Goal: Task Accomplishment & Management: Complete application form

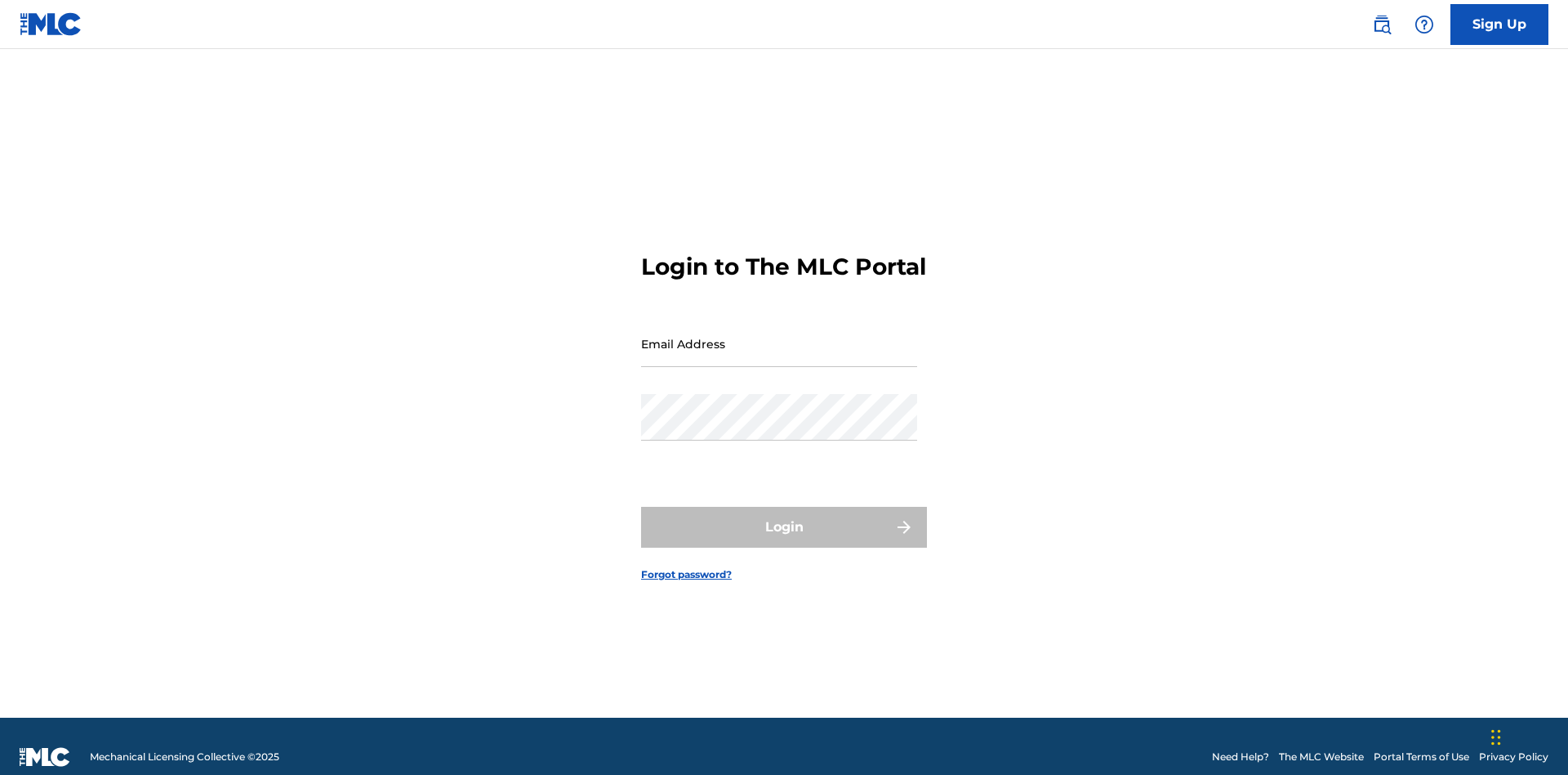
scroll to position [21, 0]
click at [779, 336] on input "Email Address" at bounding box center [779, 344] width 276 height 47
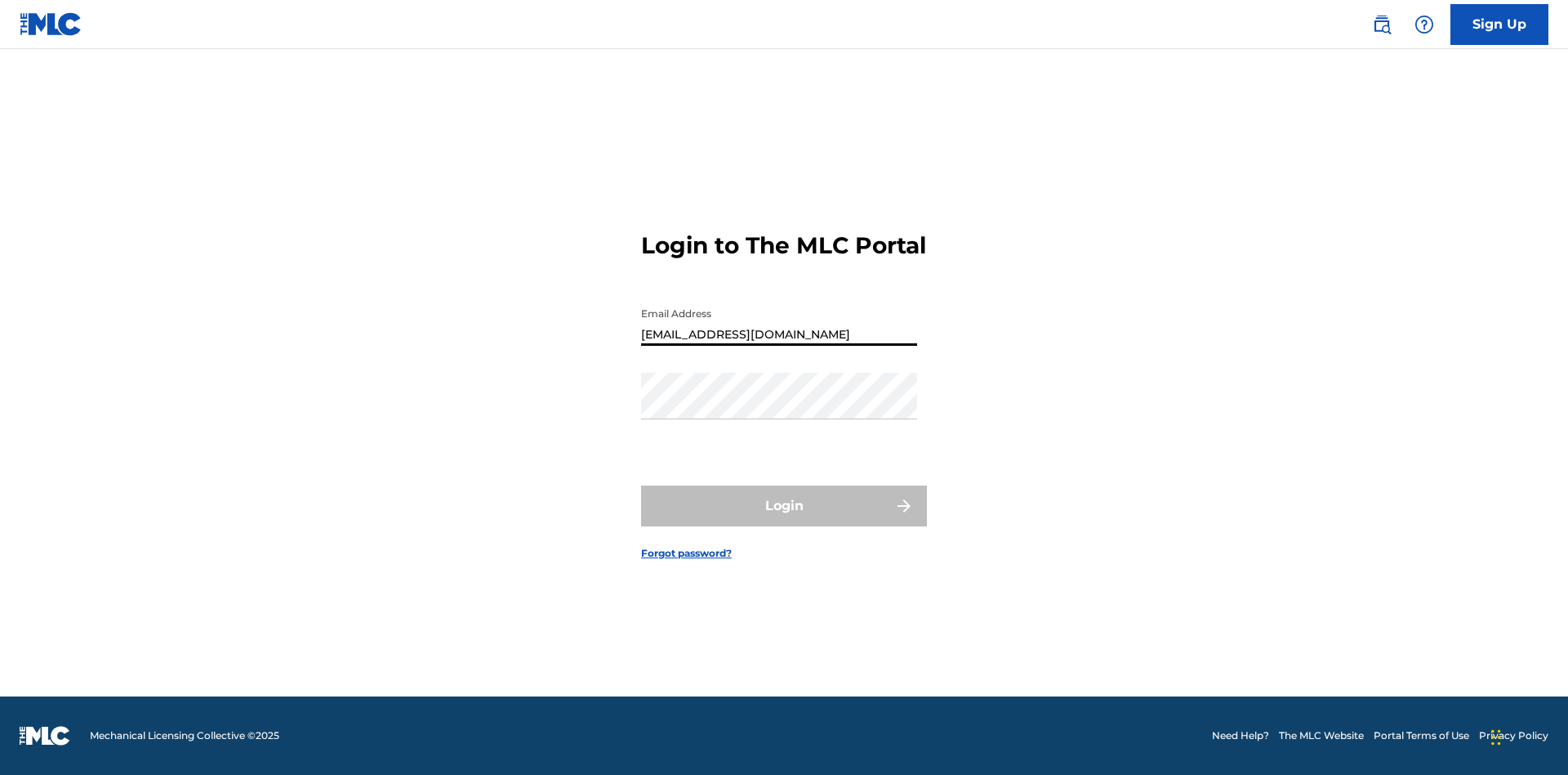
type input "Duke.McTesterson@gmail.com"
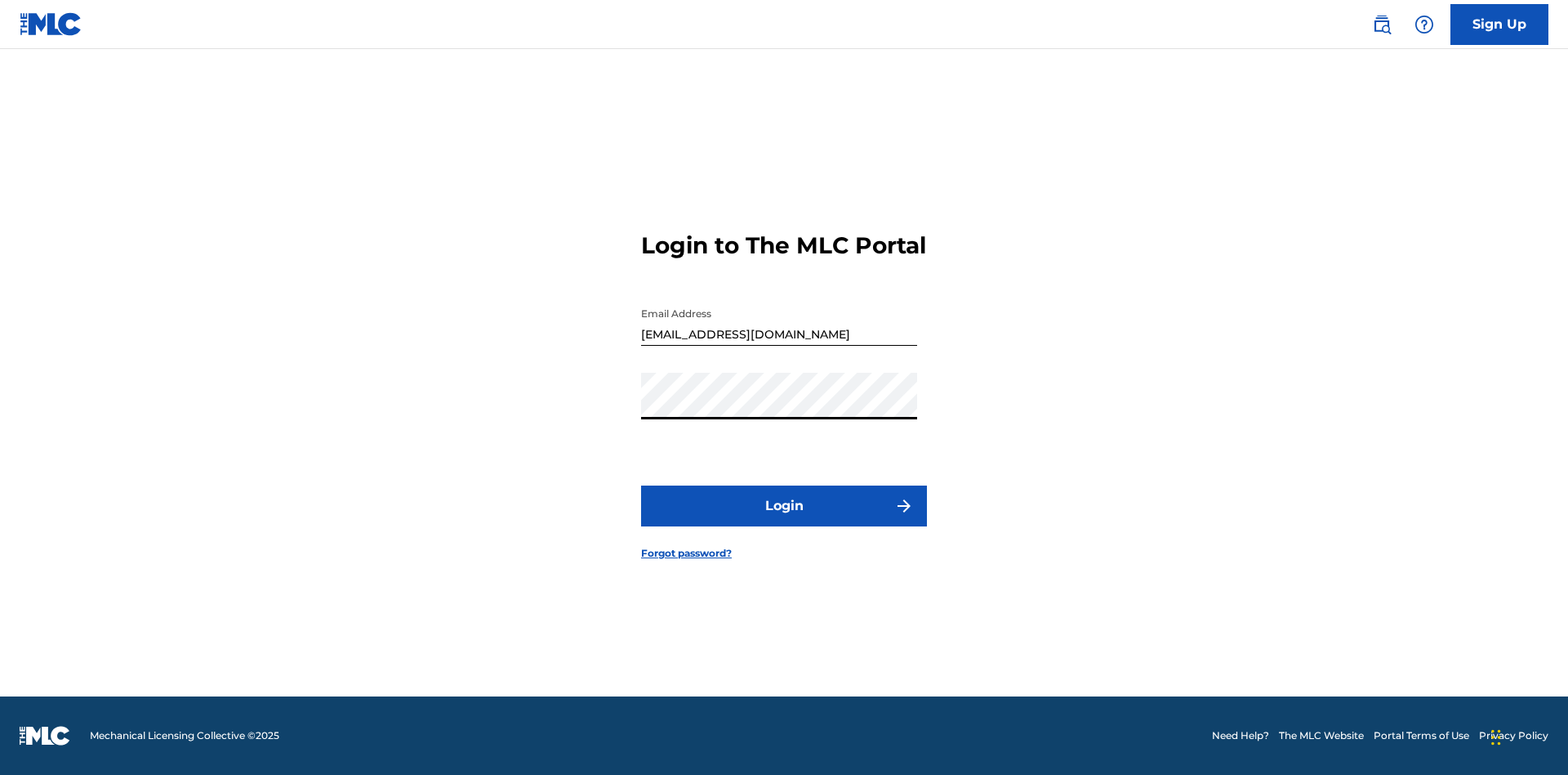
click at [784, 520] on button "Login" at bounding box center [784, 506] width 286 height 41
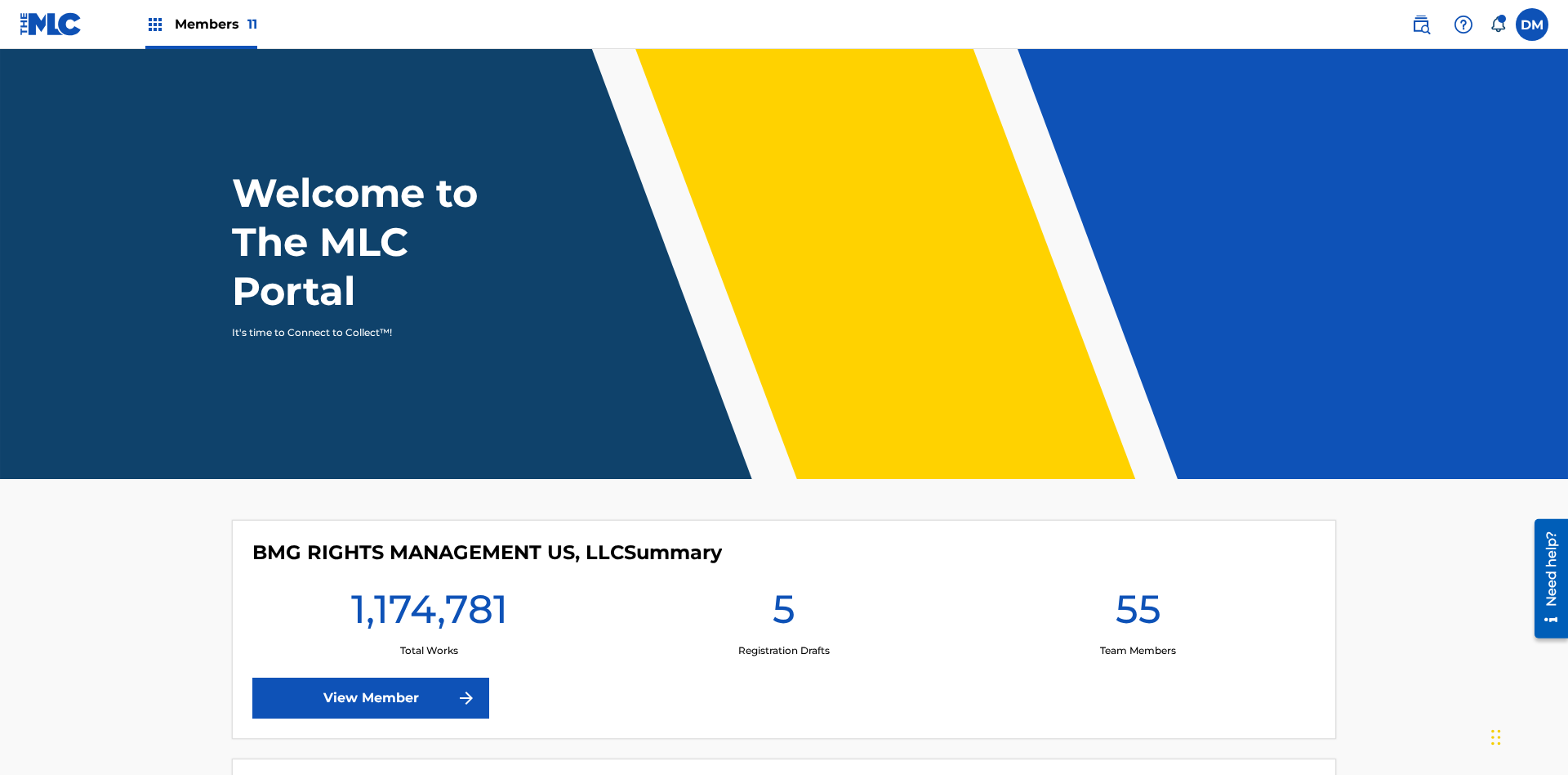
click at [201, 24] on span "Members 11" at bounding box center [216, 24] width 83 height 19
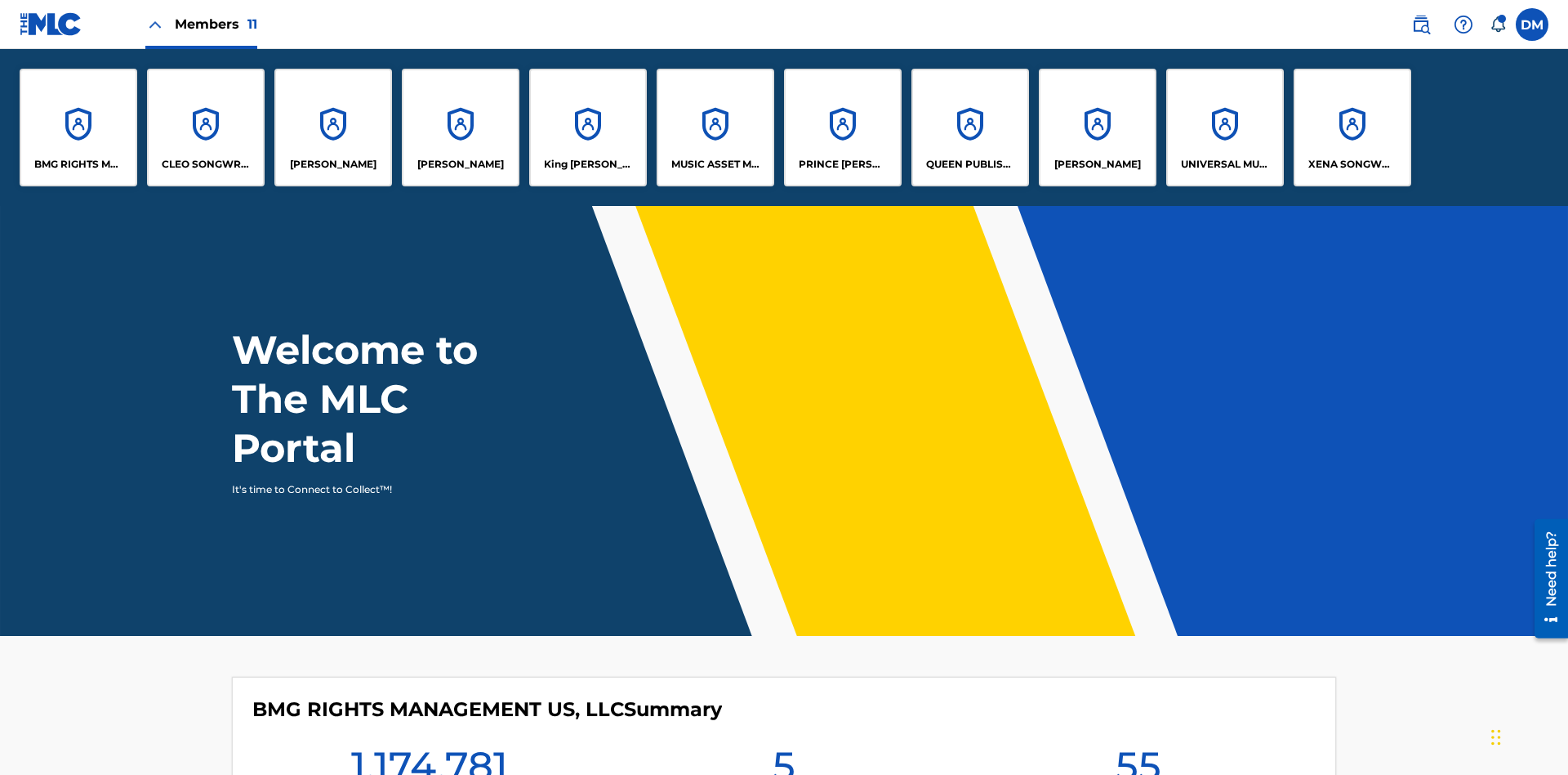
click at [1225, 164] on p "UNIVERSAL MUSIC PUB GROUP" at bounding box center [1225, 164] width 89 height 15
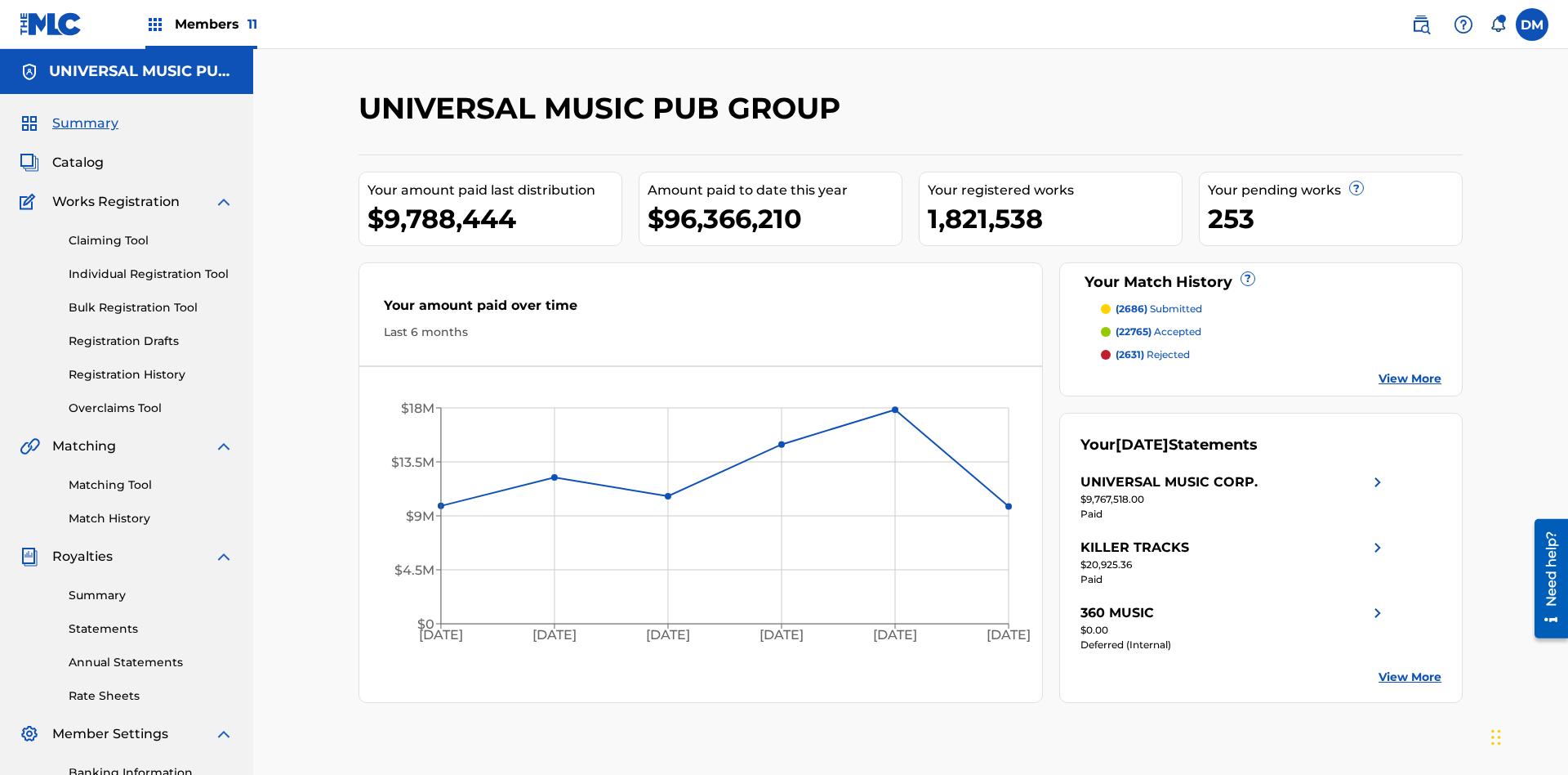
click at [151, 266] on link "Individual Registration Tool" at bounding box center [151, 274] width 165 height 17
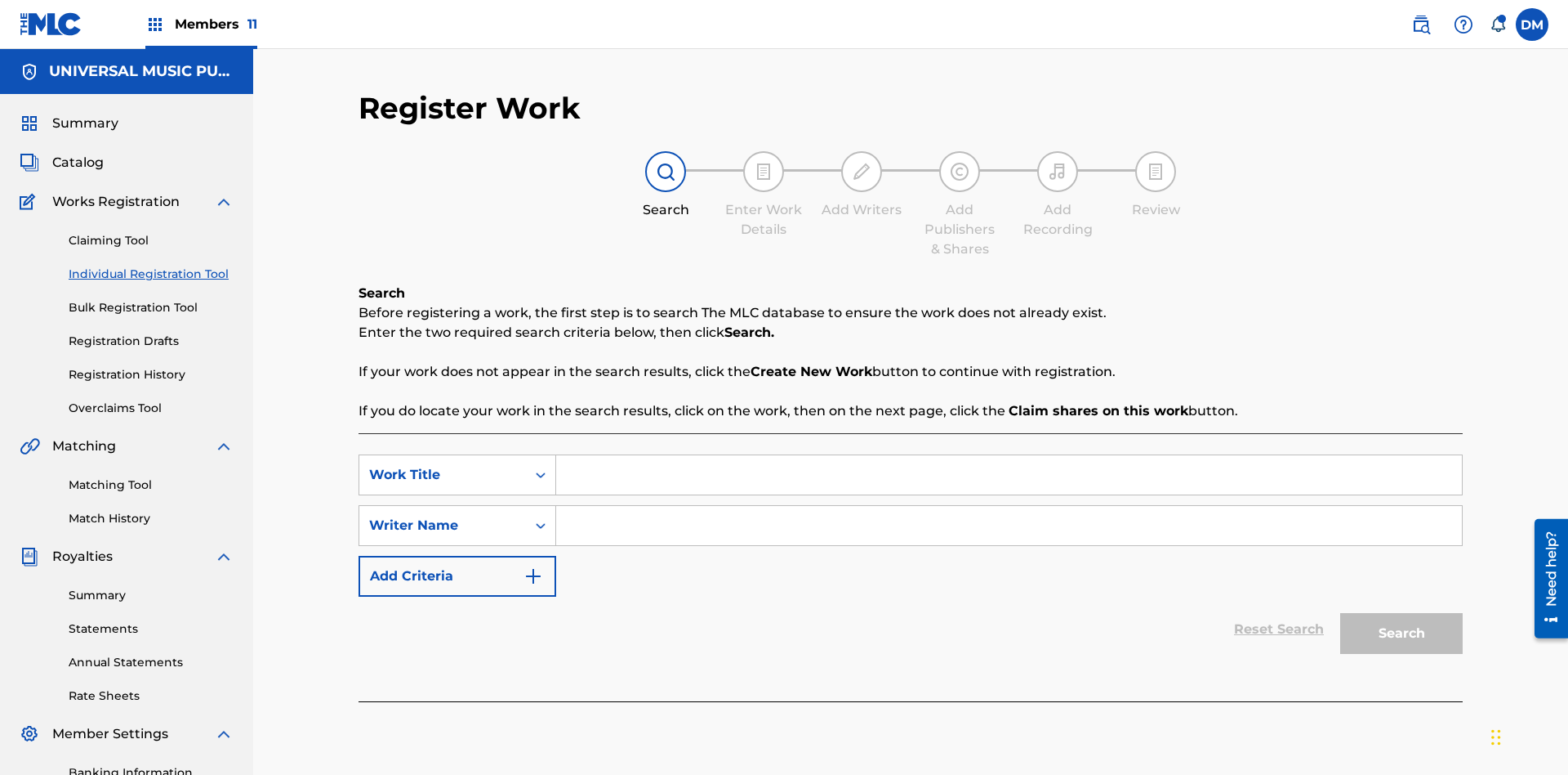
click at [1009, 455] on input "Search Form" at bounding box center [1009, 475] width 906 height 39
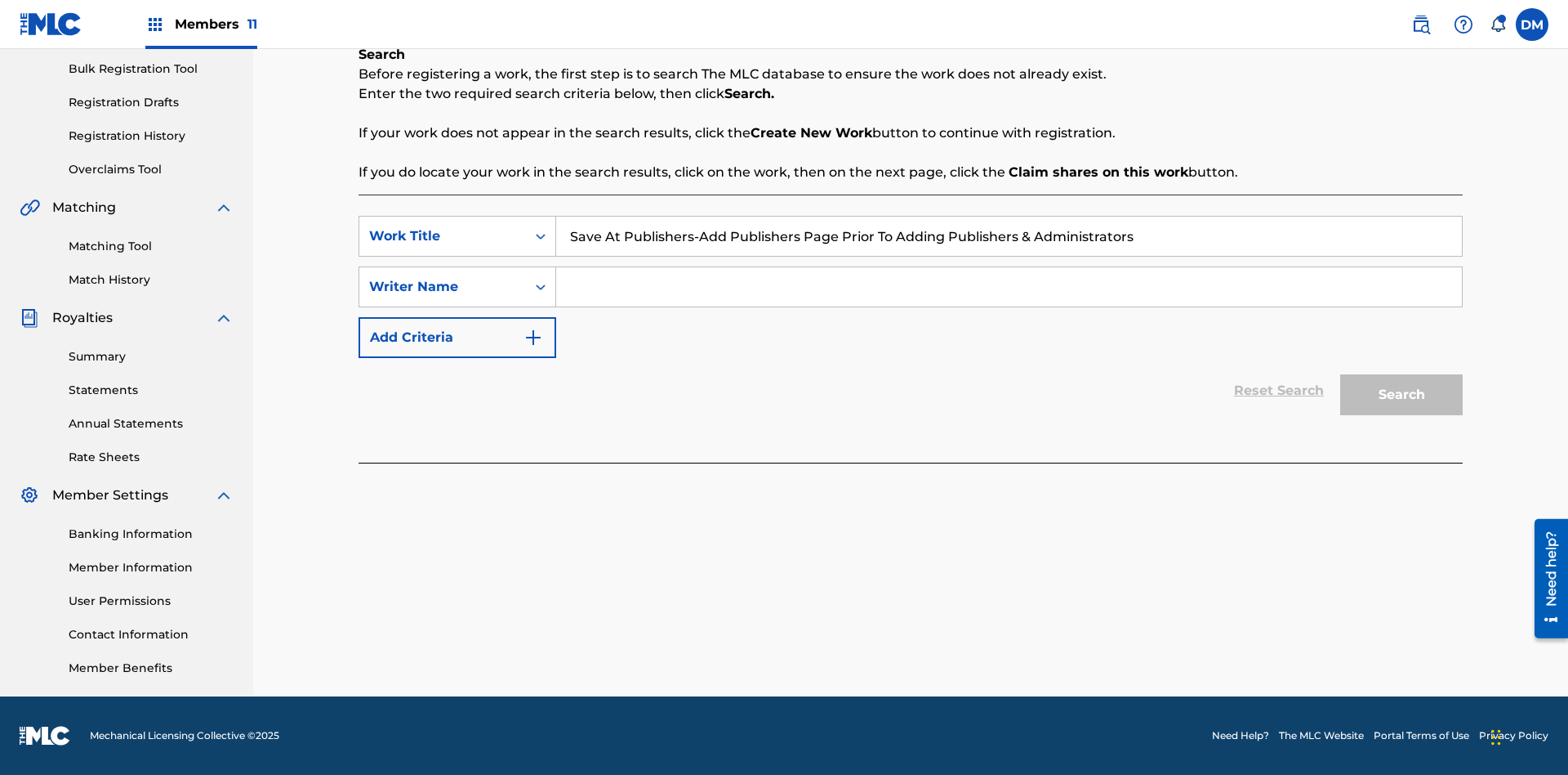
type input "Save At Publishers-Add Publishers Page Prior To Adding Publishers & Administrat…"
click at [1009, 287] on input "Search Form" at bounding box center [1009, 287] width 906 height 39
type input "QWERTYUIOP"
click at [1402, 394] on button "Search" at bounding box center [1401, 394] width 122 height 41
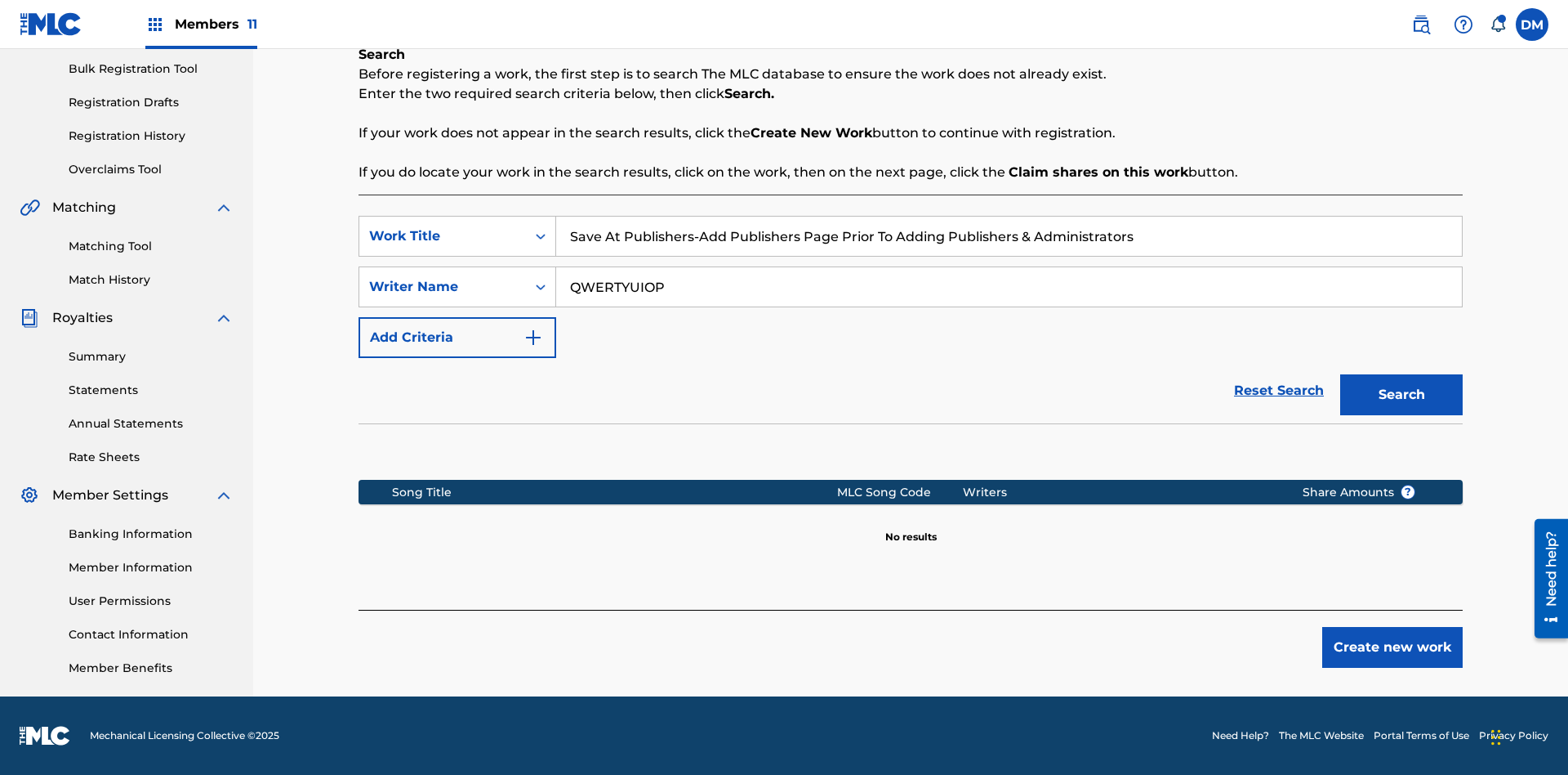
click at [1393, 647] on button "Create new work" at bounding box center [1392, 647] width 140 height 41
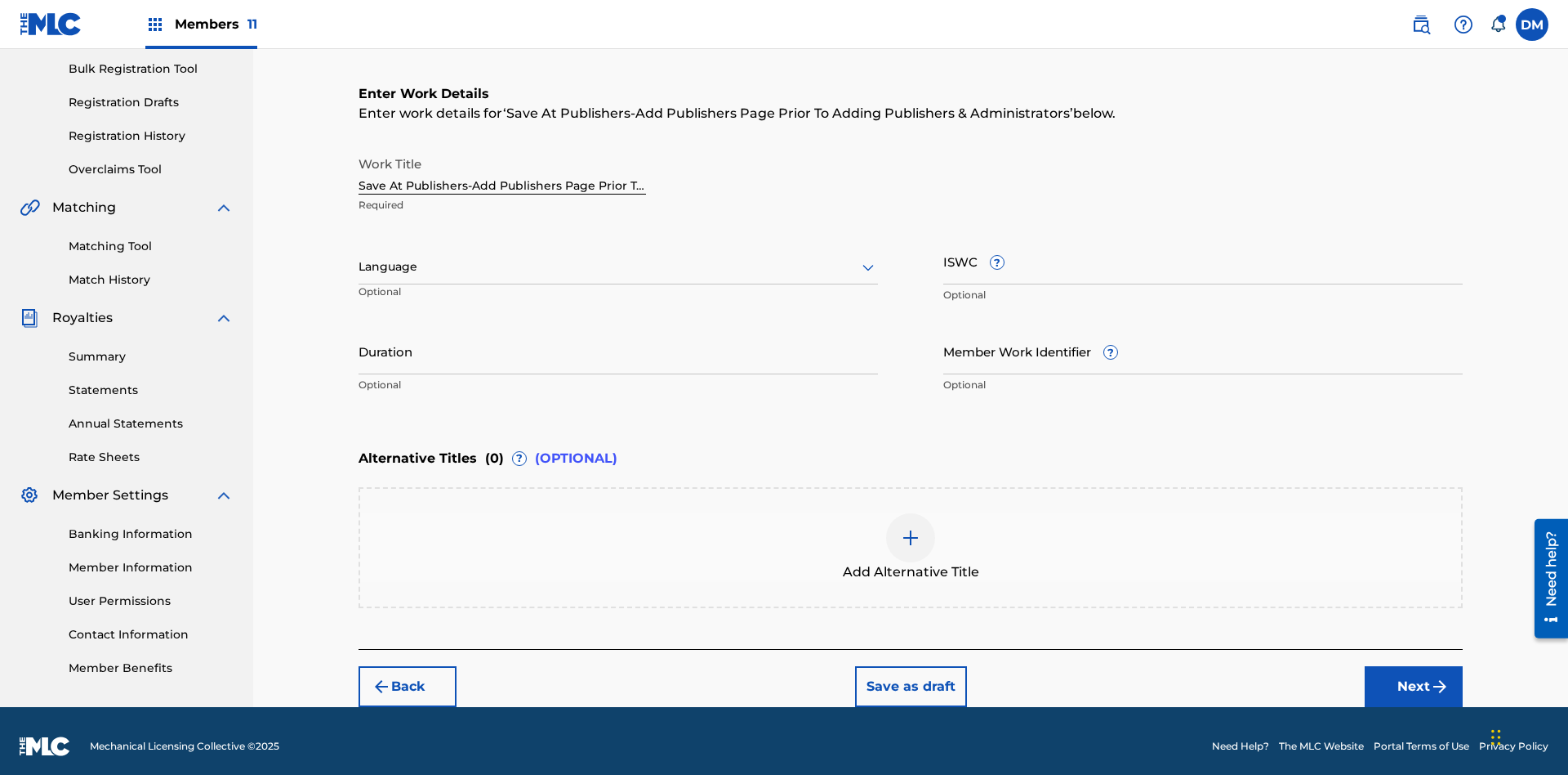
click at [618, 340] on input "Duration" at bounding box center [618, 351] width 520 height 47
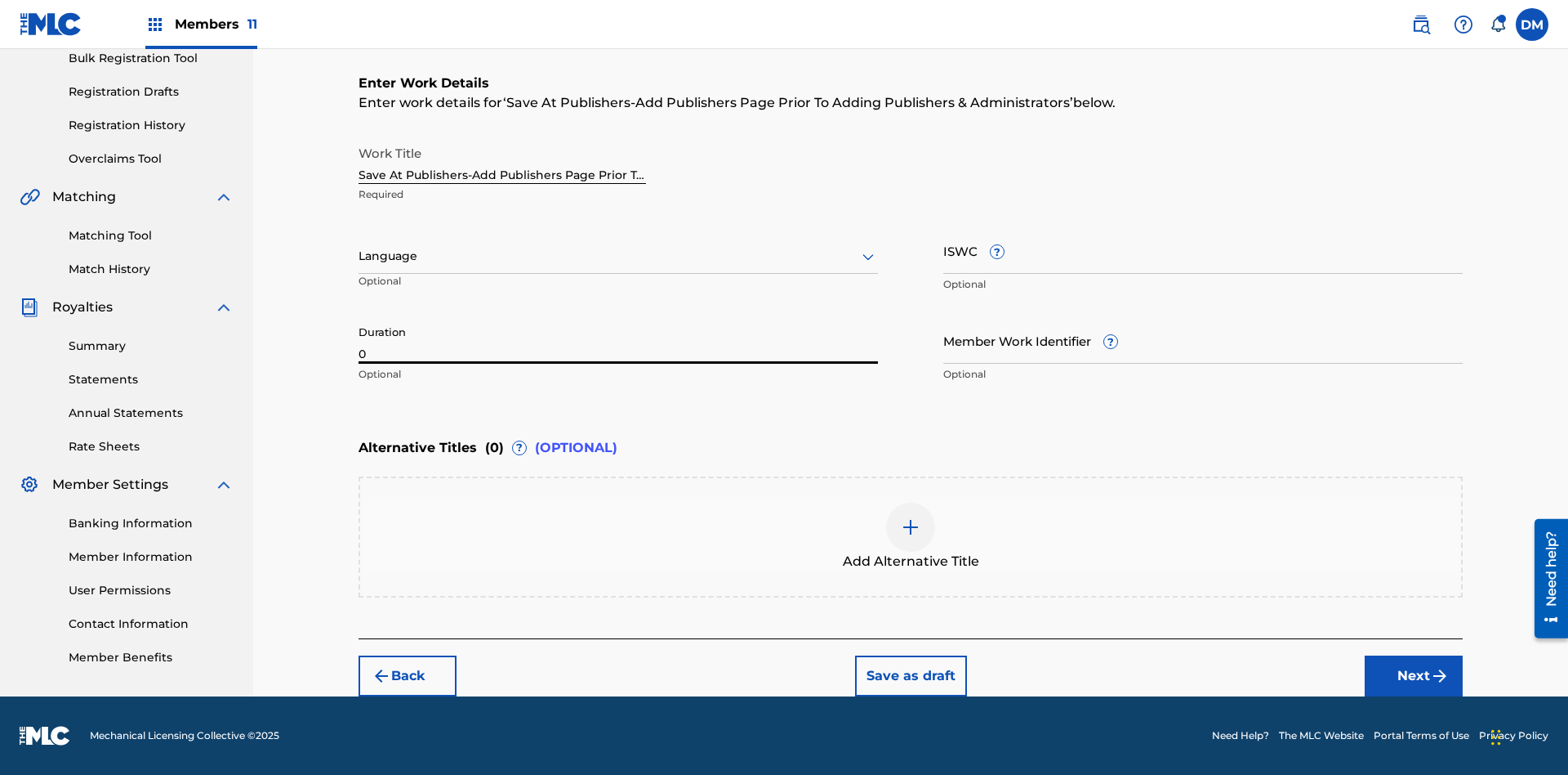
click at [618, 340] on input "0" at bounding box center [618, 340] width 520 height 47
type input "00:00"
click at [868, 257] on icon at bounding box center [868, 257] width 20 height 20
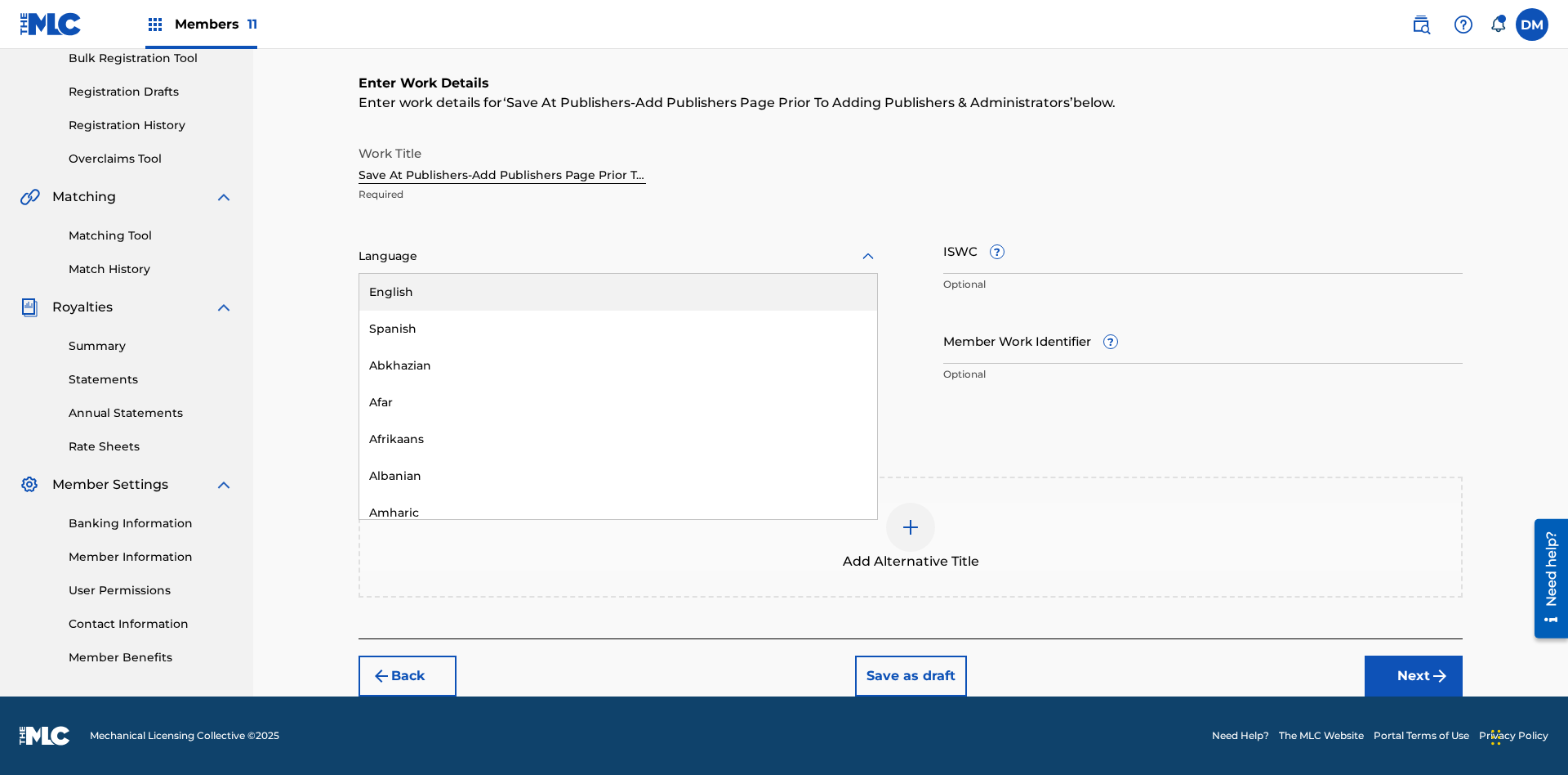
click at [618, 402] on div "Afar" at bounding box center [618, 402] width 518 height 37
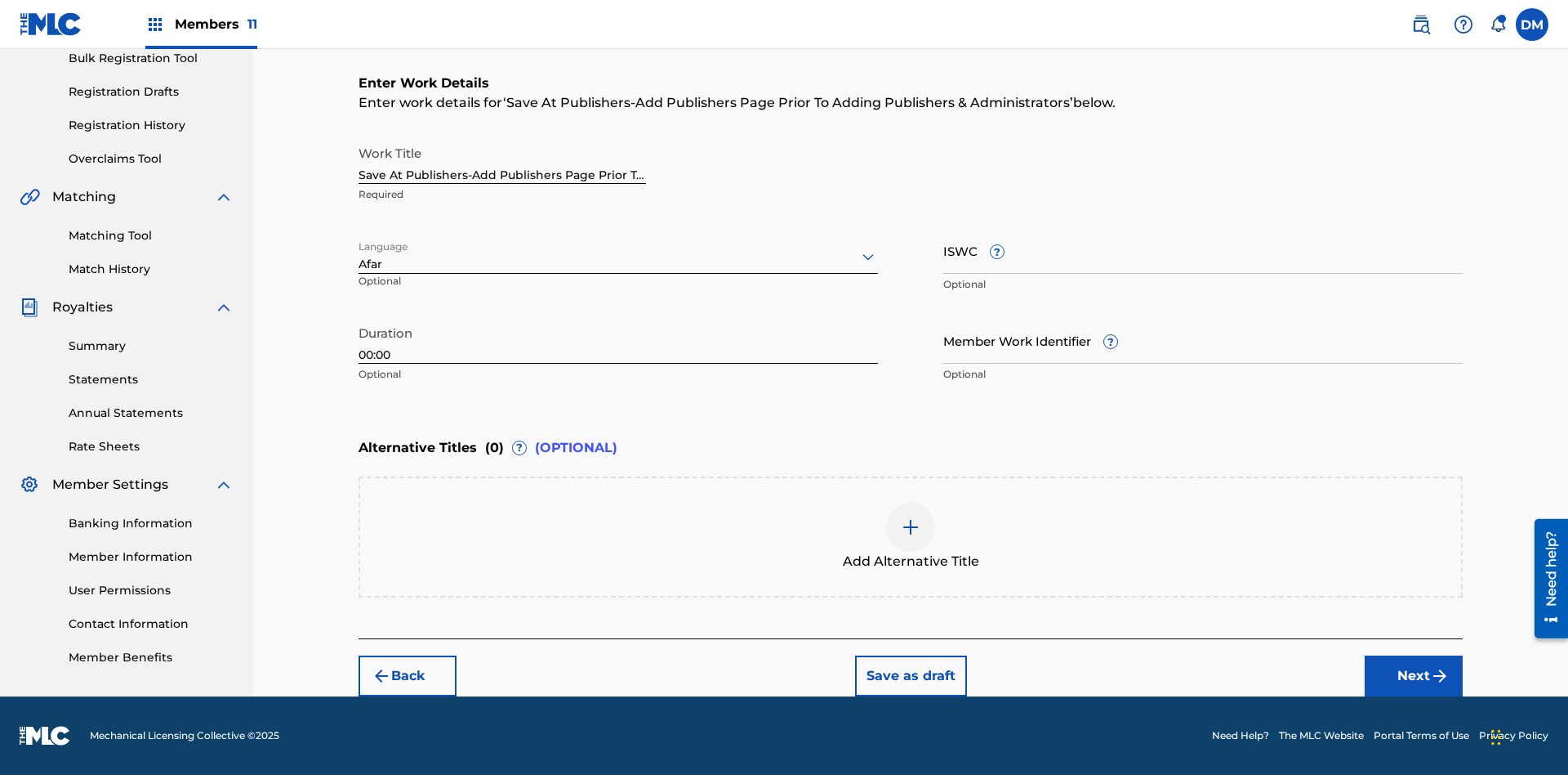
click at [1203, 340] on input "Member Work Identifier ?" at bounding box center [1203, 340] width 520 height 47
type input "2025.08.21.04"
click at [1203, 250] on input "ISWC ?" at bounding box center [1203, 250] width 520 height 47
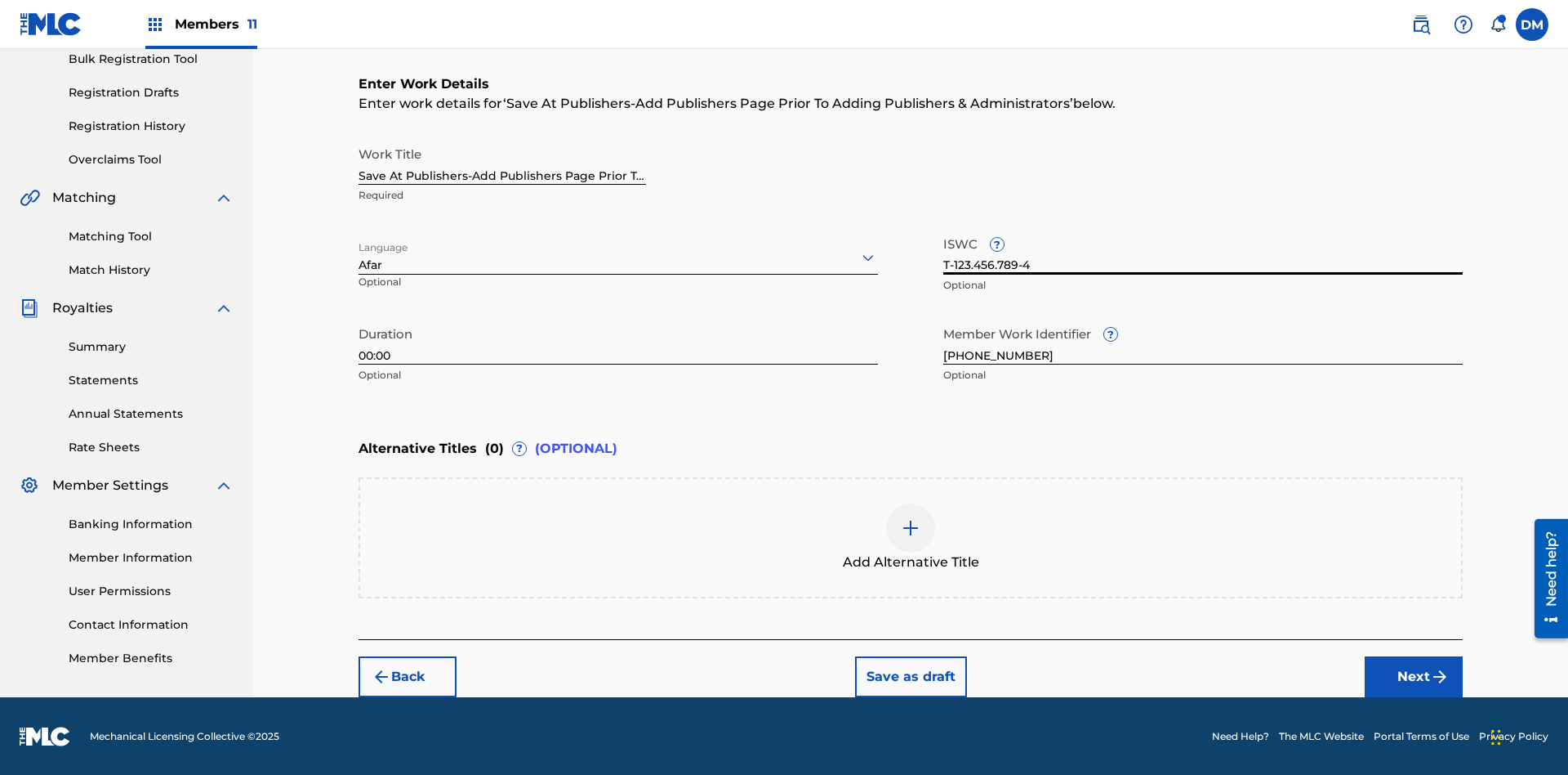
type input "T-123.456.789-4"
click at [911, 536] on img at bounding box center [911, 528] width 20 height 20
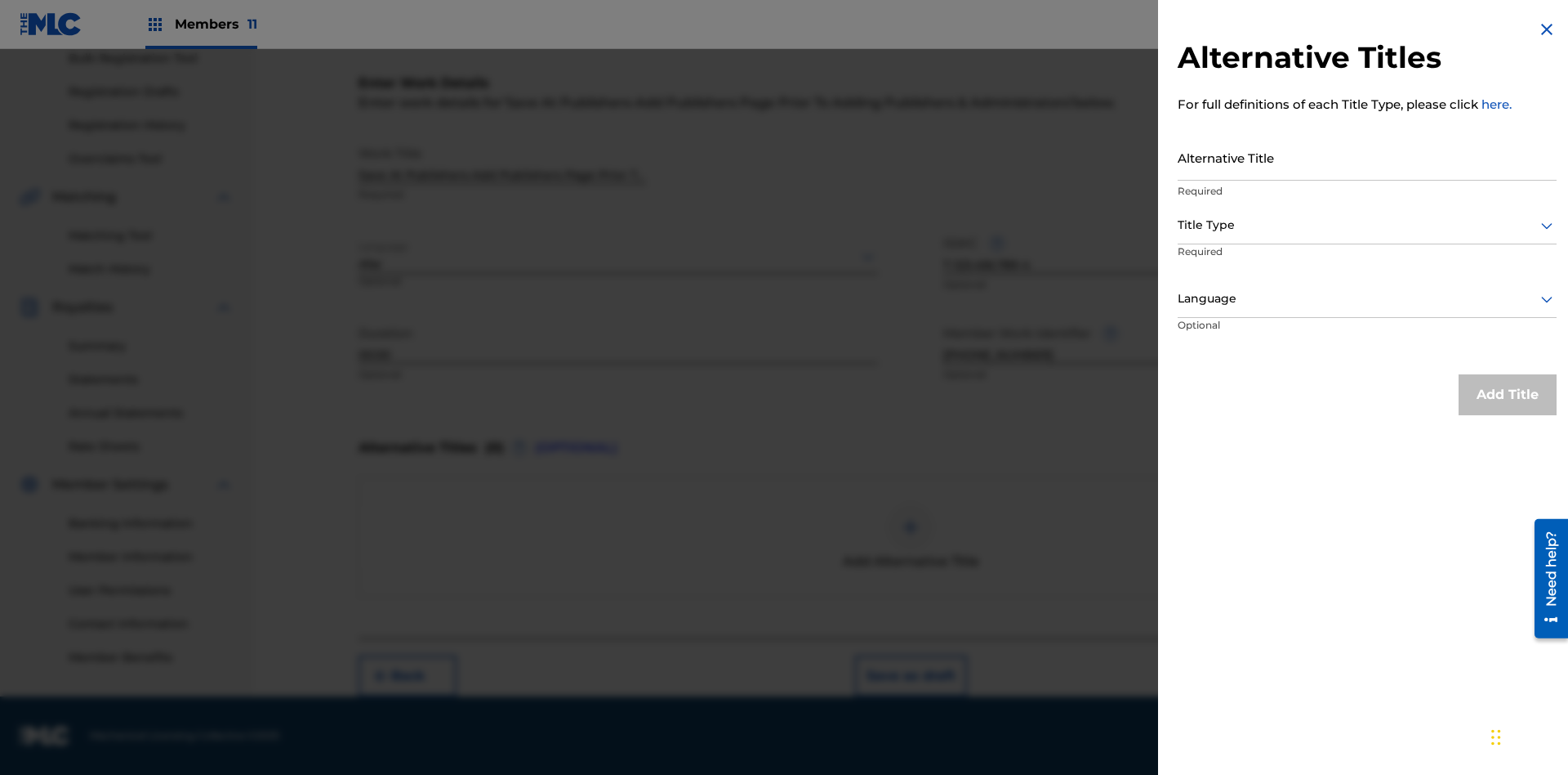
click at [1367, 157] on input "Alternative Title" at bounding box center [1367, 157] width 379 height 47
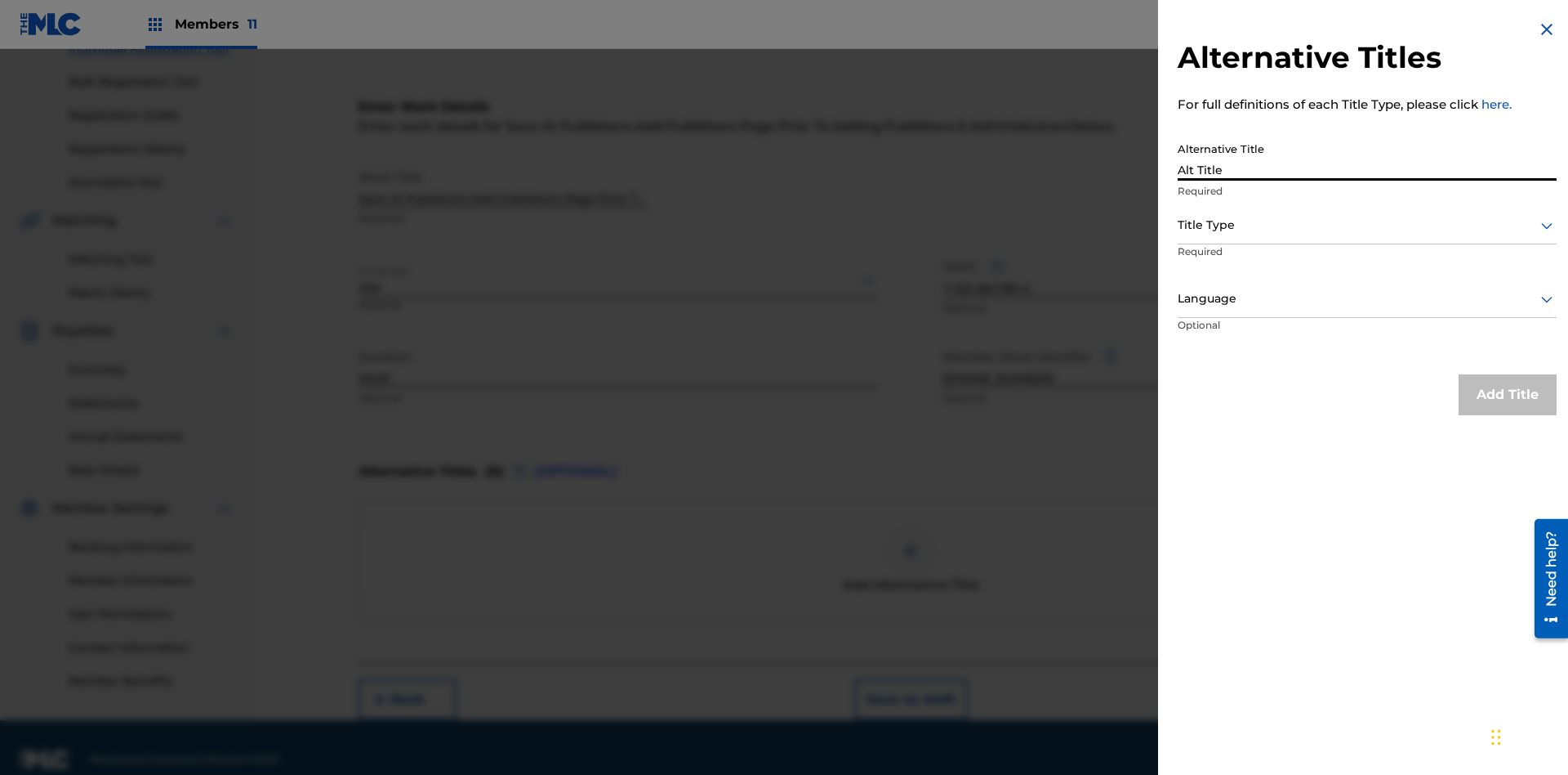
type input "Alt Title"
click at [1367, 225] on div at bounding box center [1367, 225] width 379 height 21
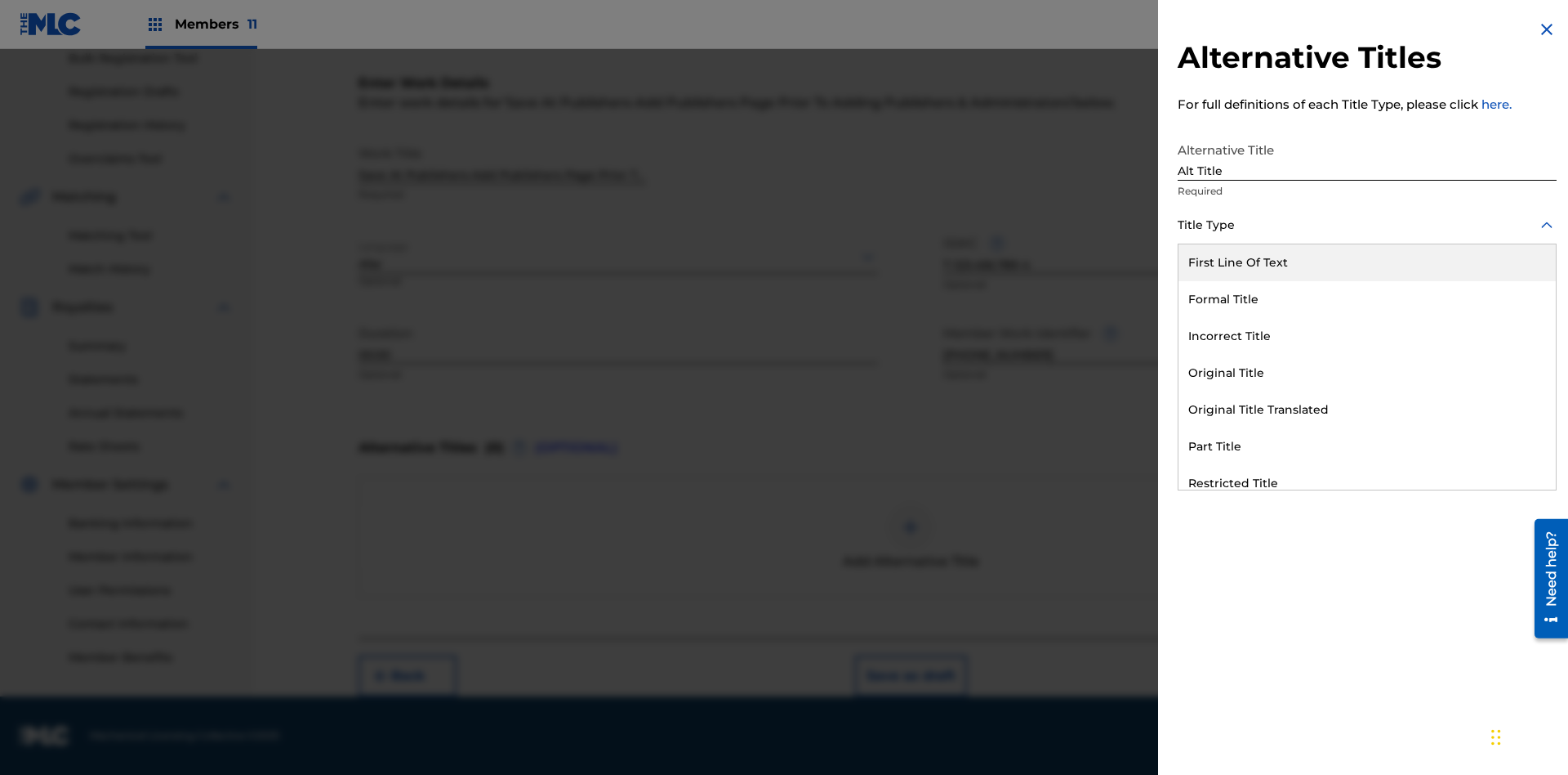
click at [1367, 372] on div "Original Title" at bounding box center [1367, 372] width 377 height 37
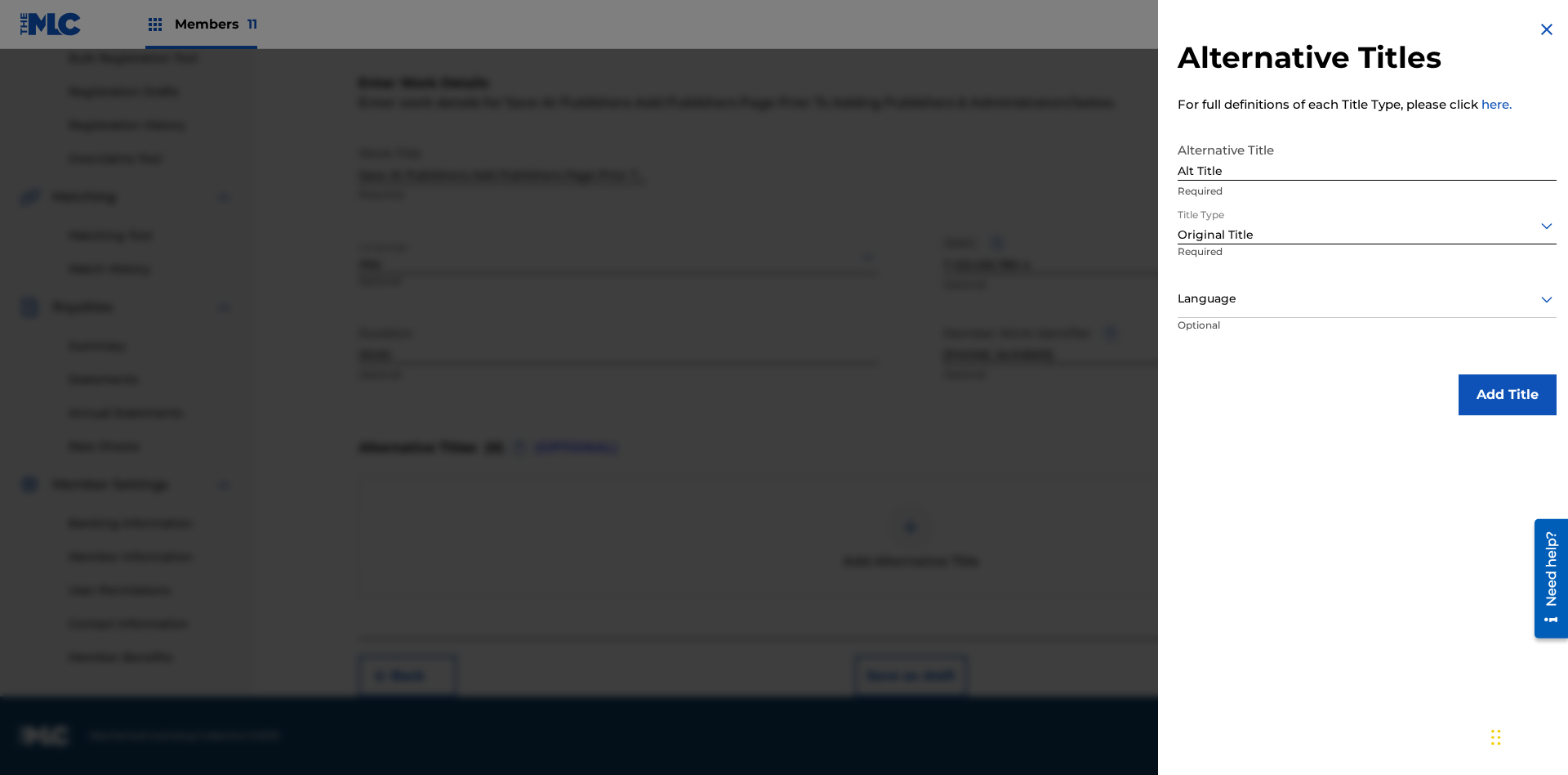
click at [1367, 299] on div at bounding box center [1367, 299] width 379 height 21
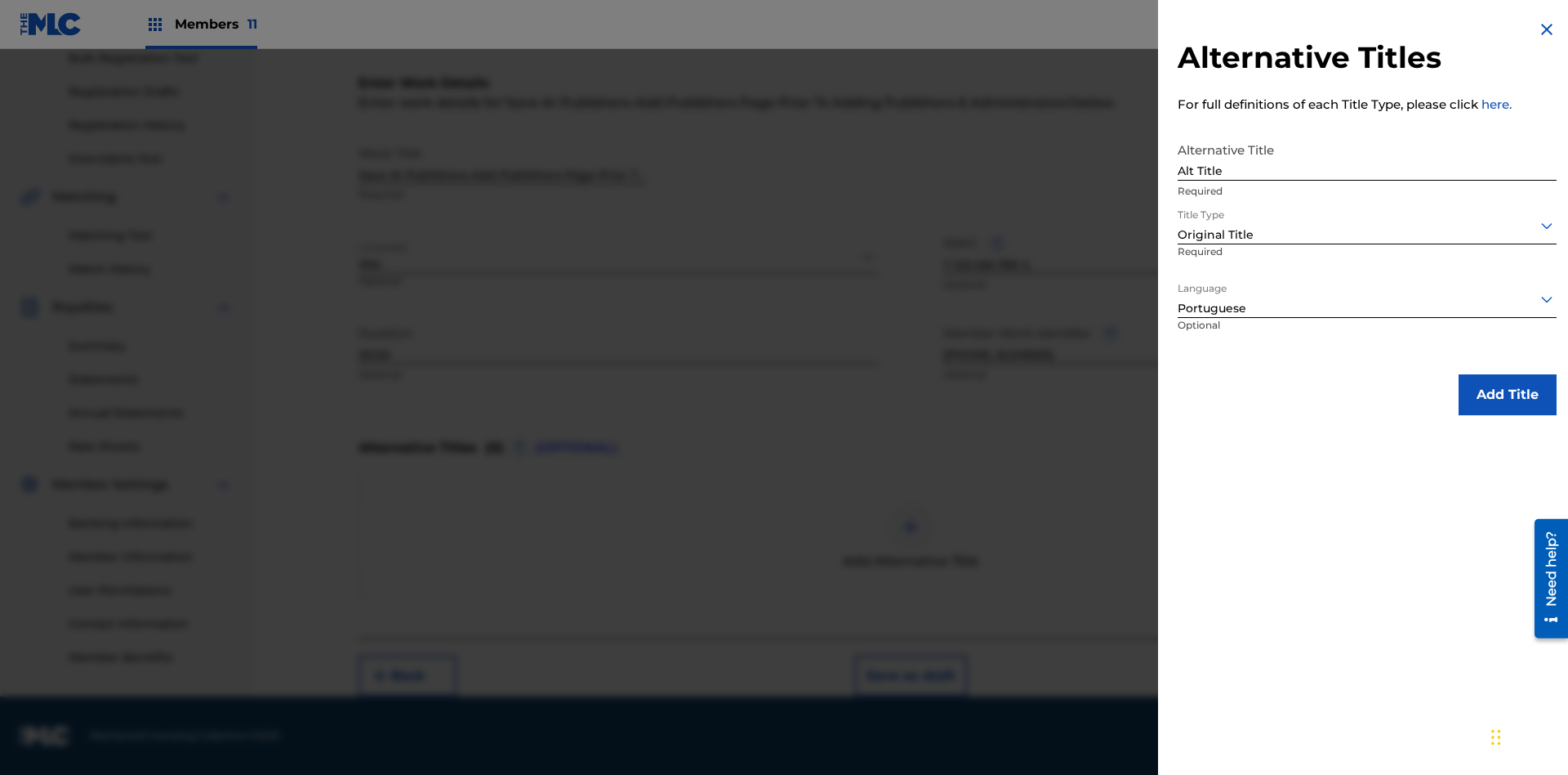
click at [1507, 394] on button "Add Title" at bounding box center [1508, 394] width 98 height 41
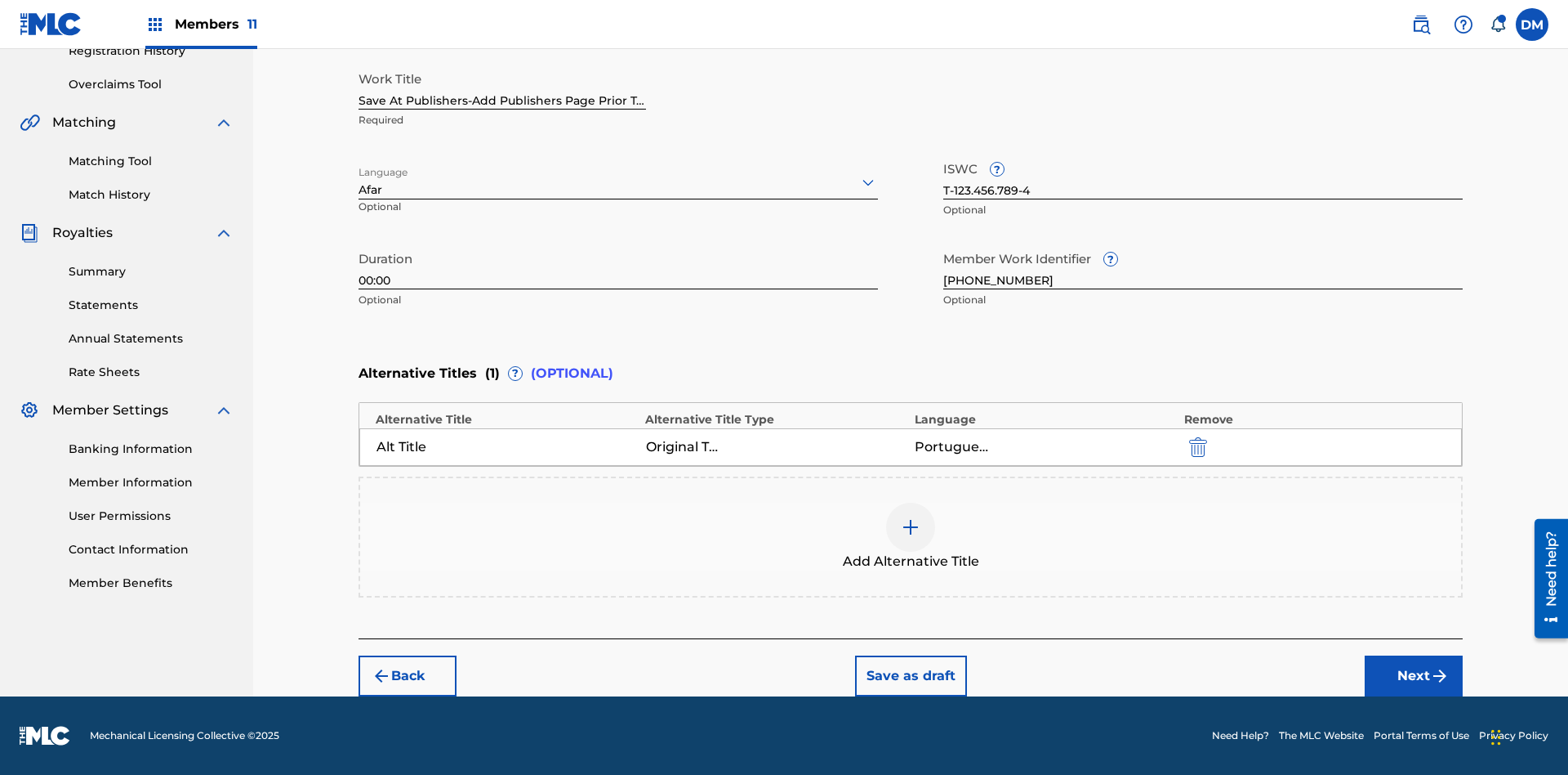
click at [1414, 676] on button "Next" at bounding box center [1414, 676] width 98 height 41
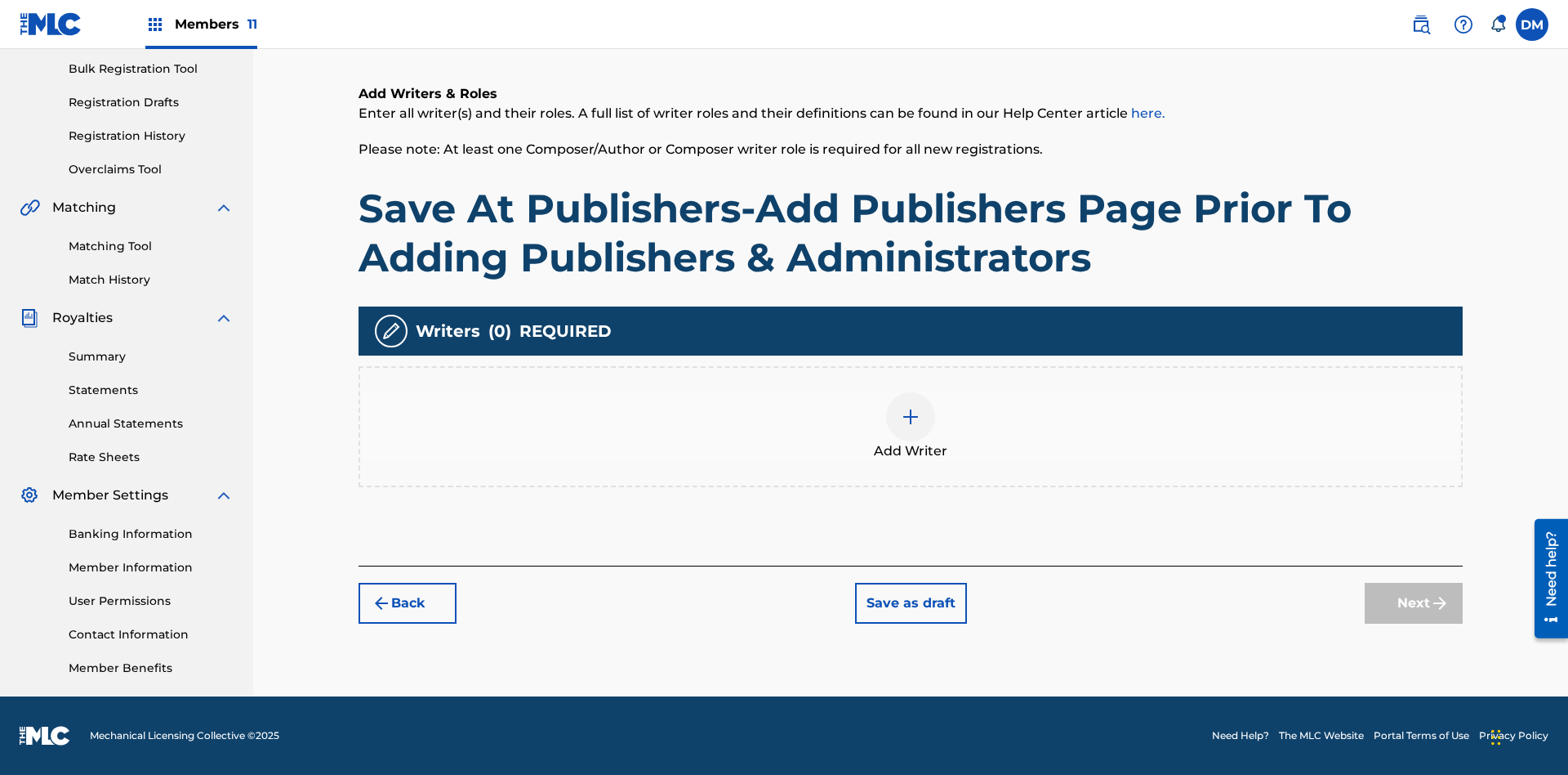
click at [911, 426] on img at bounding box center [911, 417] width 20 height 20
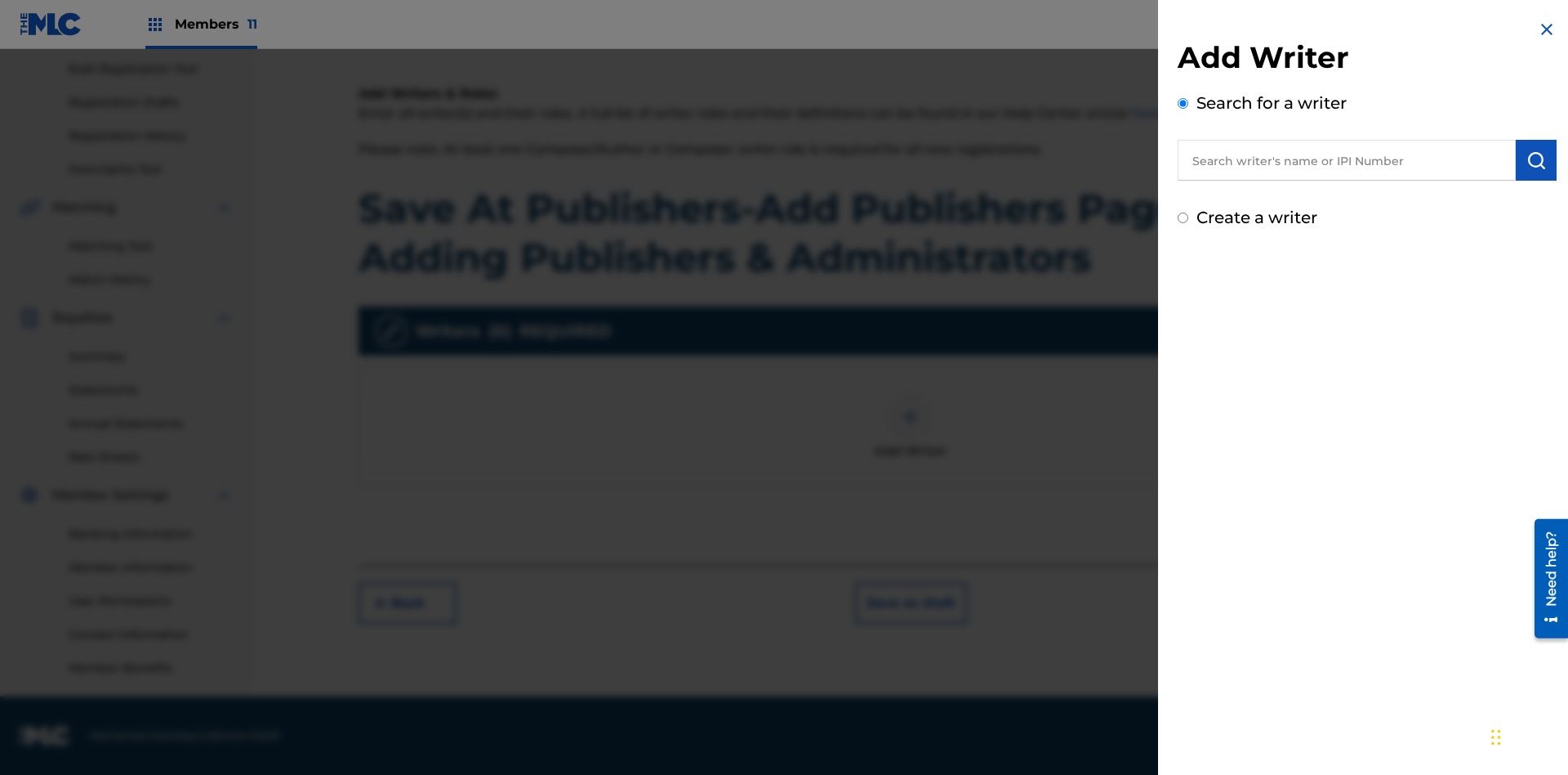
click at [1347, 160] on input "text" at bounding box center [1347, 160] width 339 height 41
type input "MARK STEVEN BERKOWITZ"
click at [1536, 160] on img "submit" at bounding box center [1536, 160] width 20 height 20
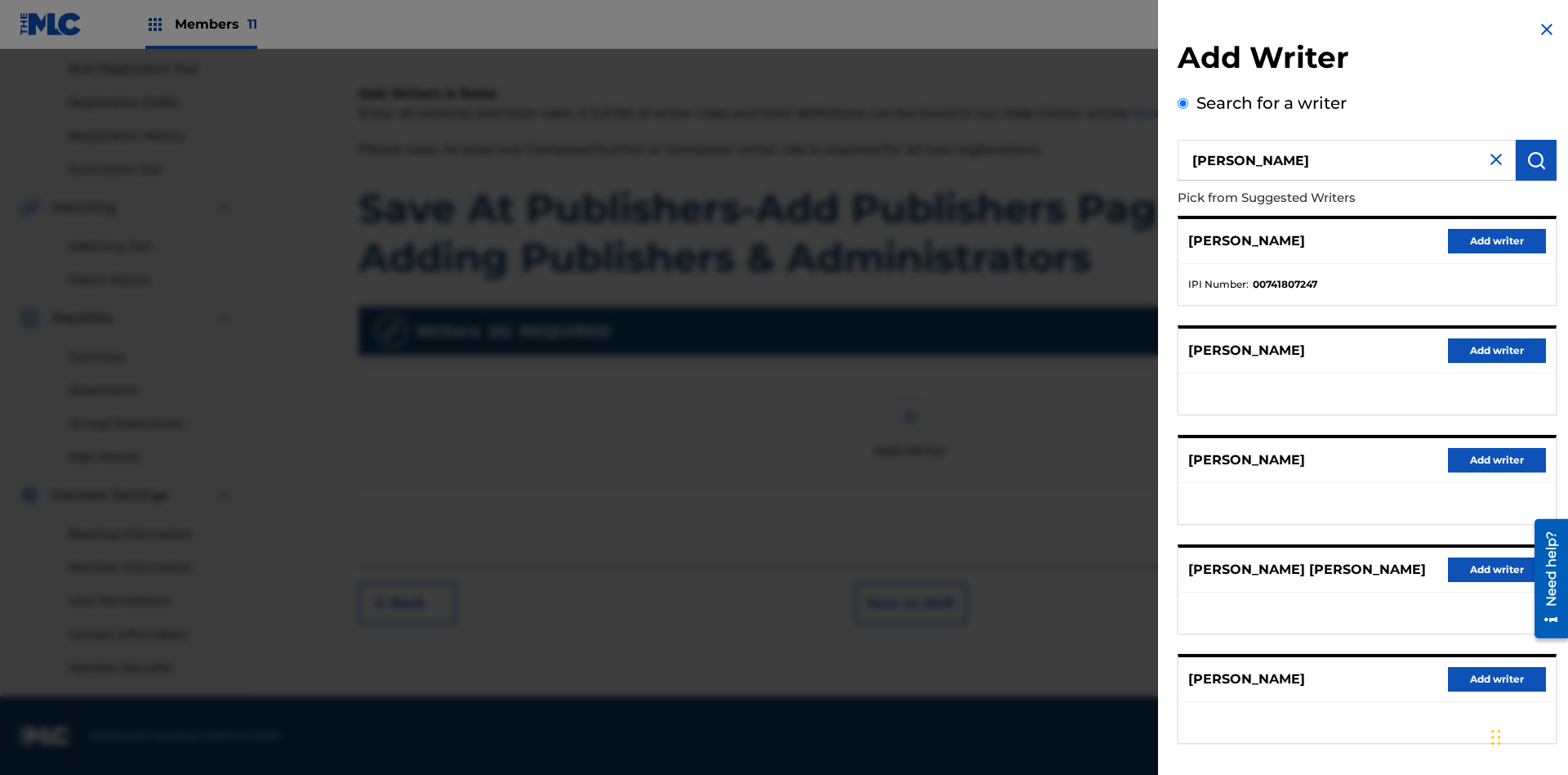
click at [1498, 240] on button "Add writer" at bounding box center [1498, 241] width 98 height 25
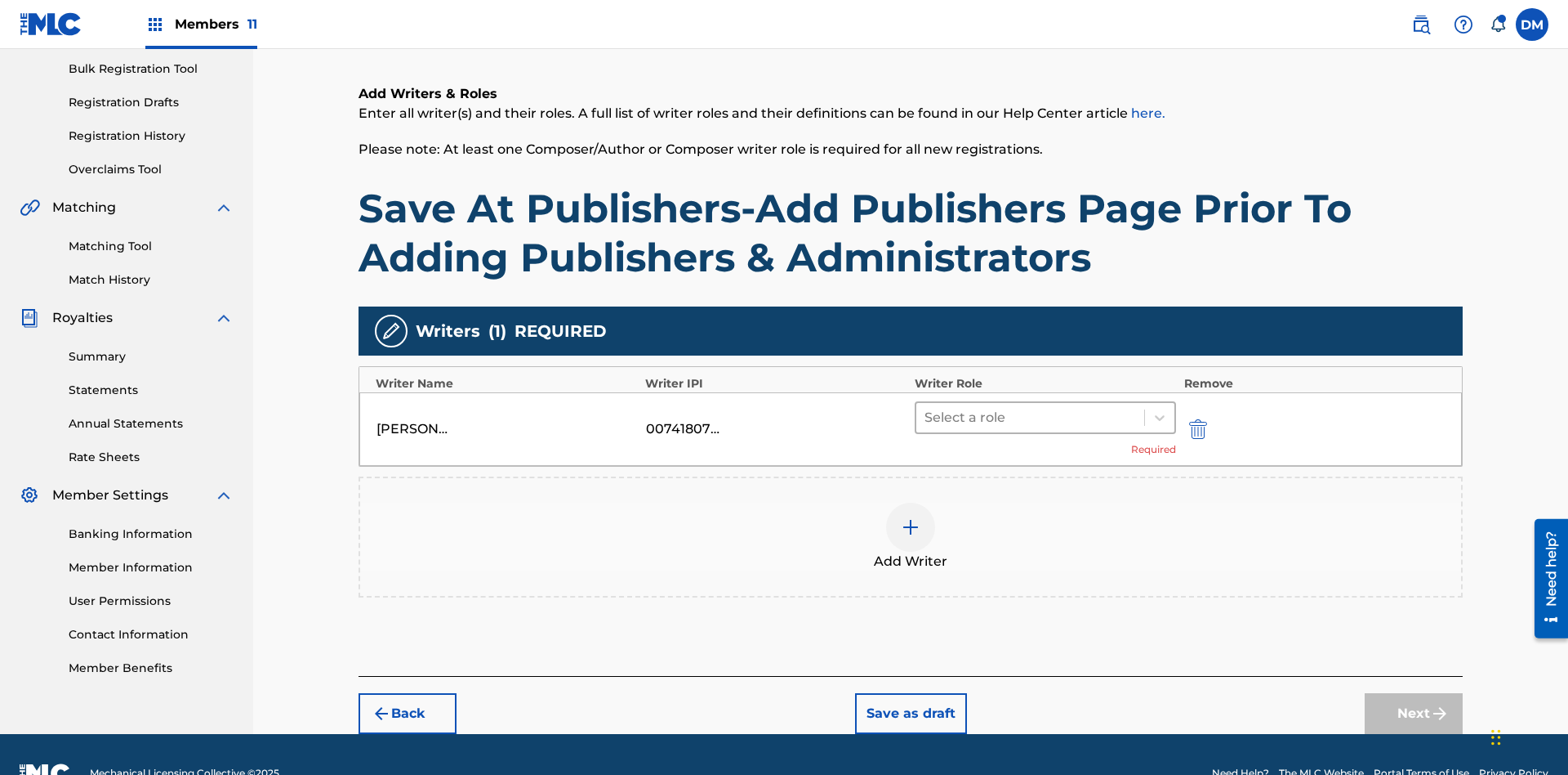
click at [926, 408] on input "text" at bounding box center [926, 417] width 3 height 20
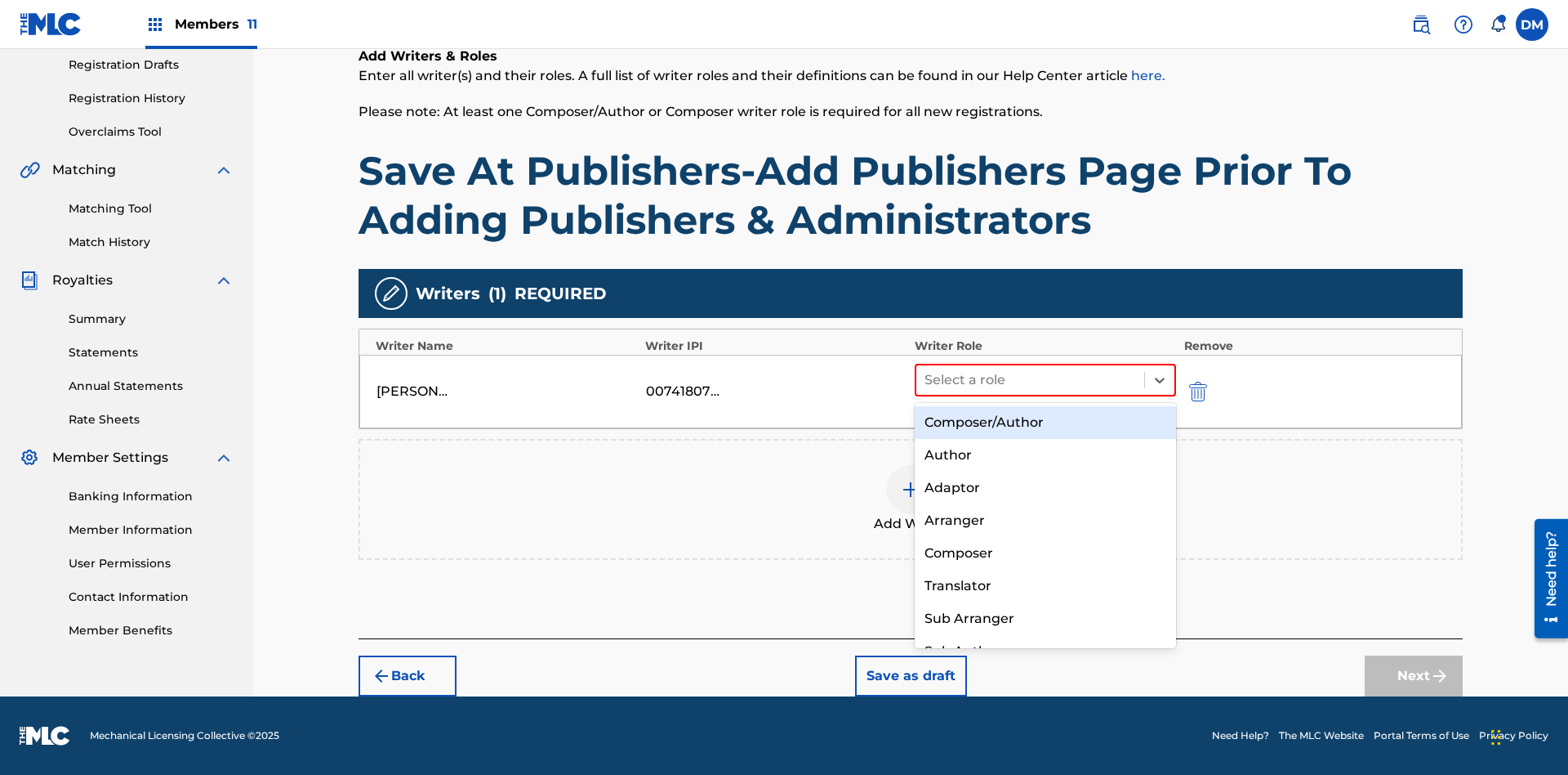
click at [1044, 553] on div "Composer" at bounding box center [1045, 554] width 261 height 33
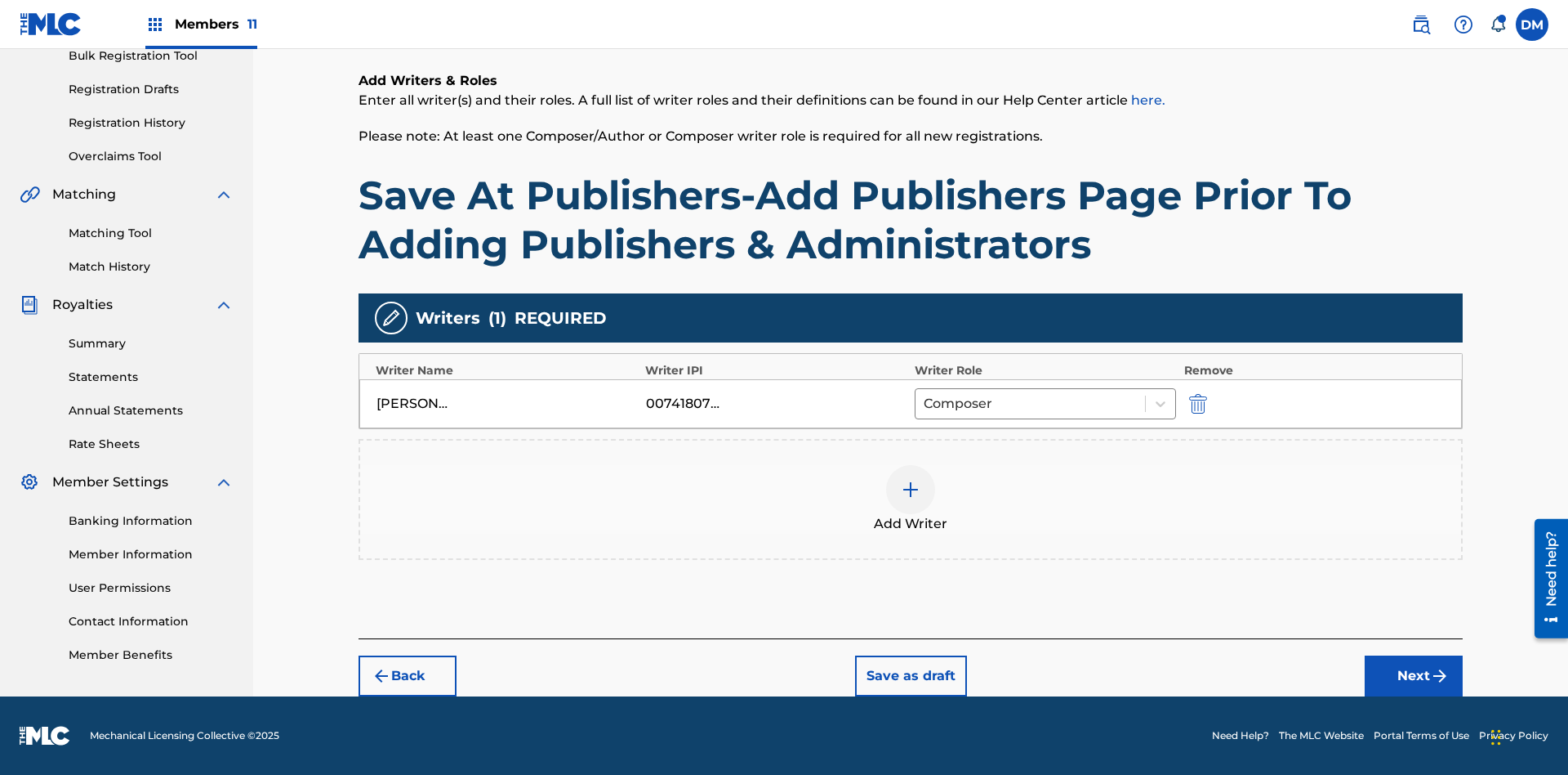
scroll to position [252, 0]
click at [1414, 676] on button "Next" at bounding box center [1414, 676] width 98 height 41
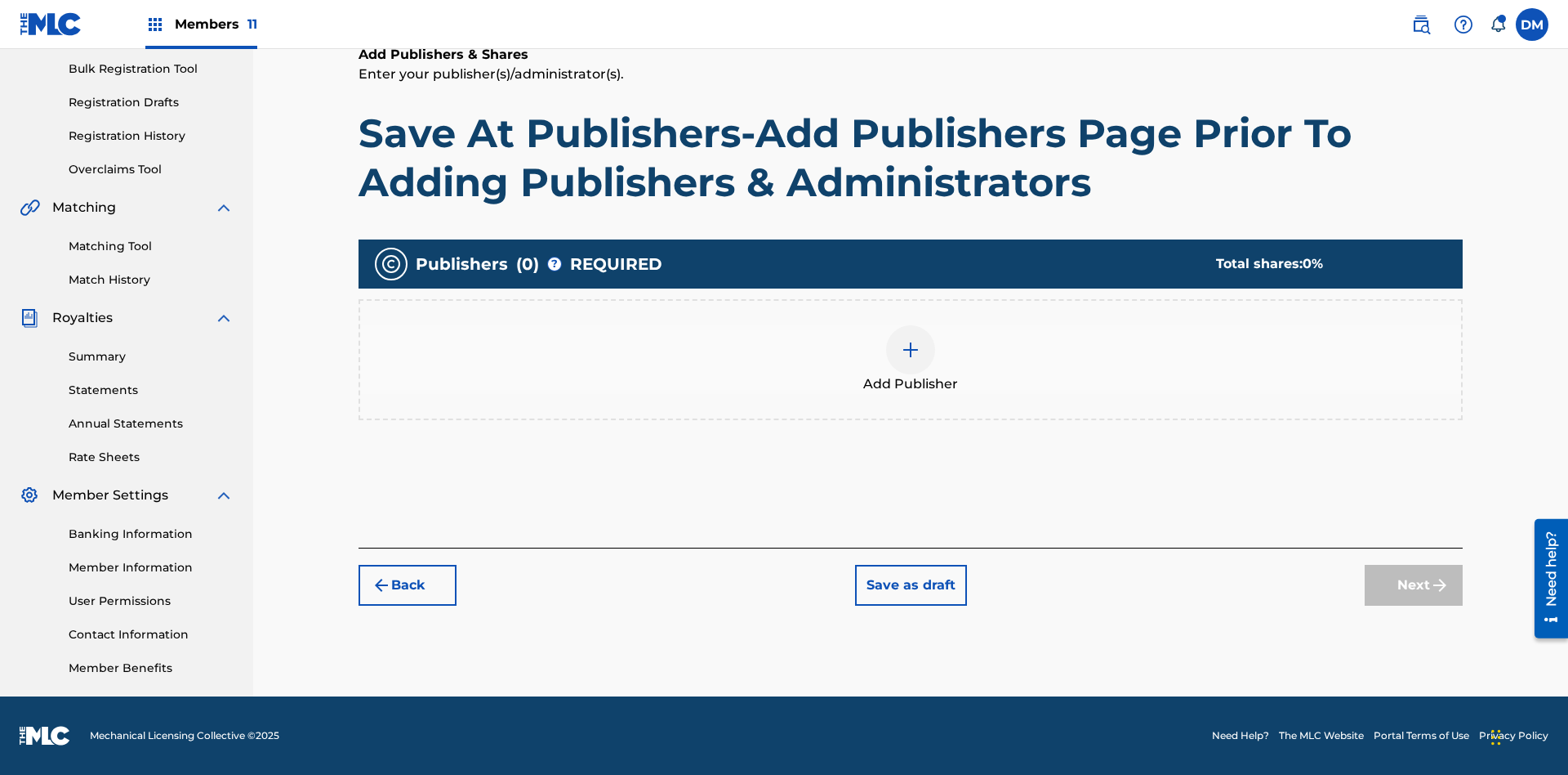
click at [910, 584] on button "Save as draft" at bounding box center [911, 586] width 112 height 41
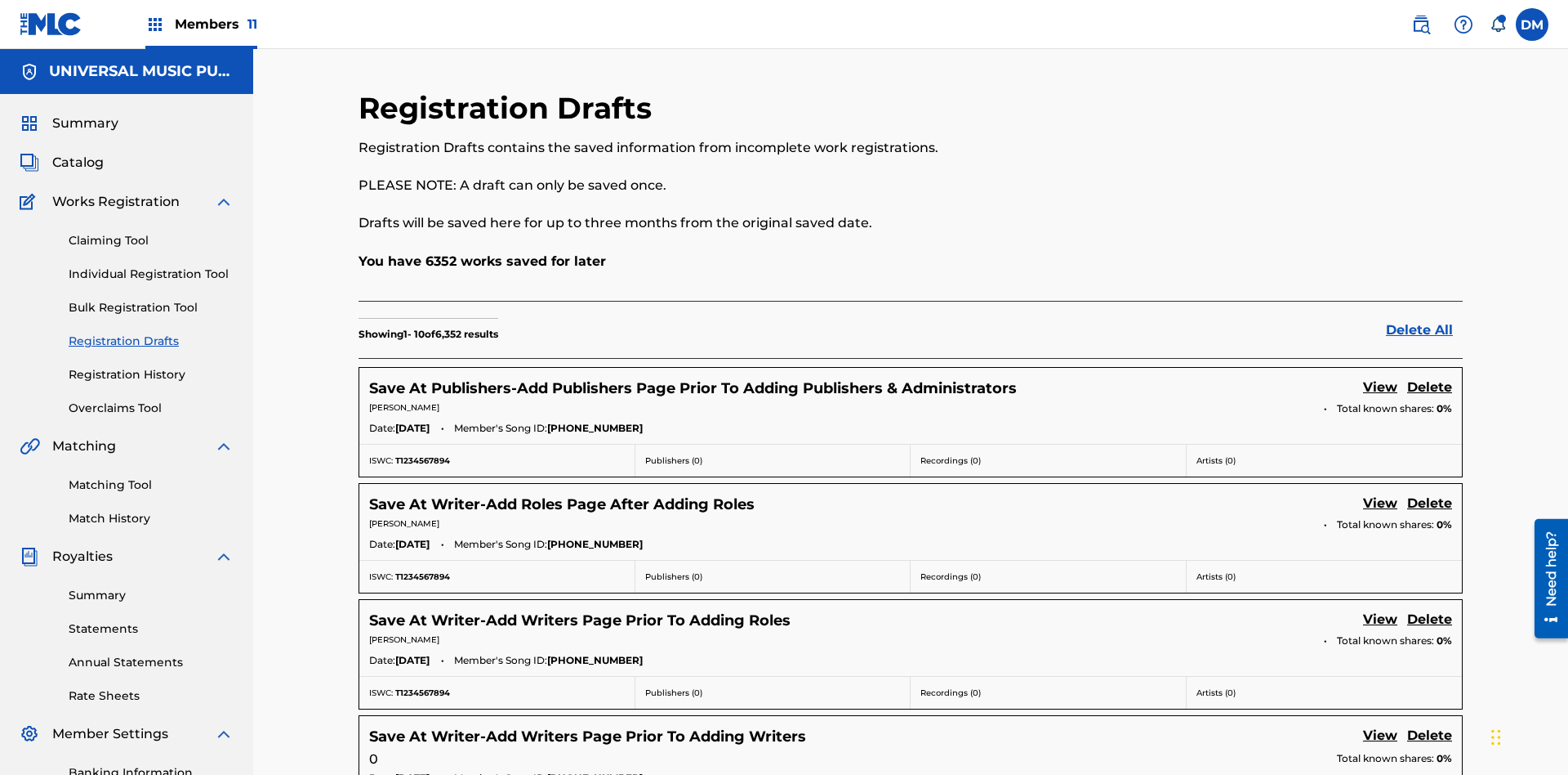
click at [1380, 377] on link "View" at bounding box center [1380, 388] width 34 height 22
